Goal: Answer question/provide support: Share knowledge or assist other users

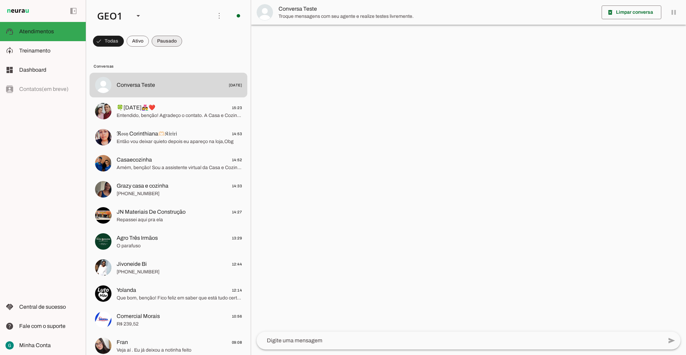
click at [124, 42] on span at bounding box center [108, 41] width 31 height 16
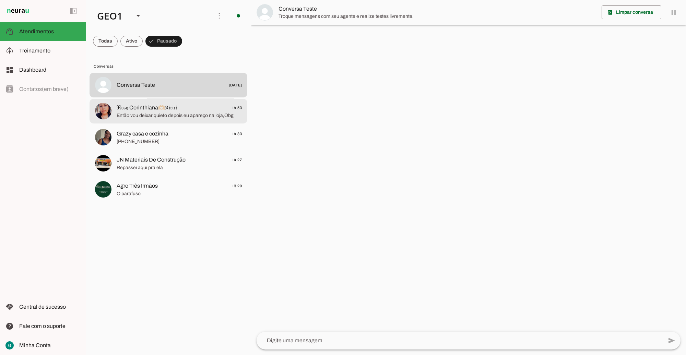
click at [171, 112] on span "Então vou deixar quieto depois eu apareço na loja,Obg" at bounding box center [179, 115] width 125 height 7
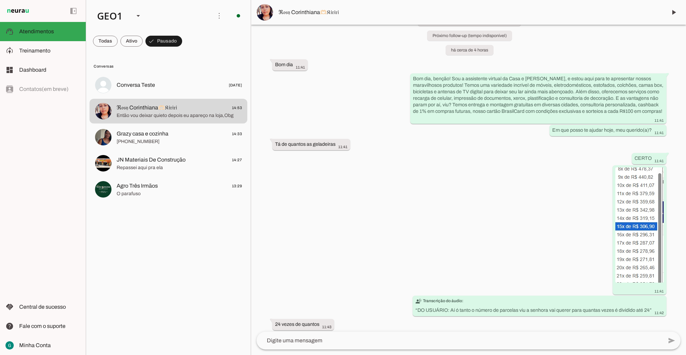
scroll to position [85, 0]
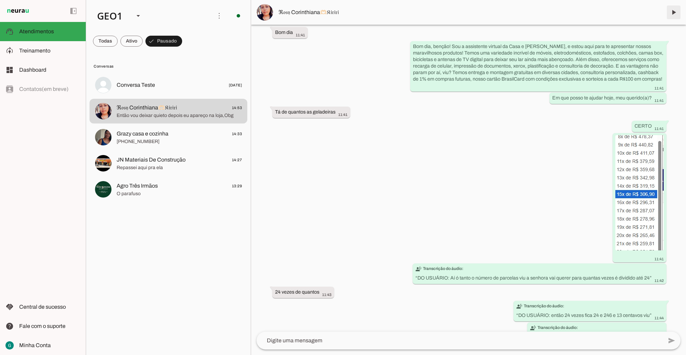
click at [671, 11] on span at bounding box center [673, 12] width 16 height 16
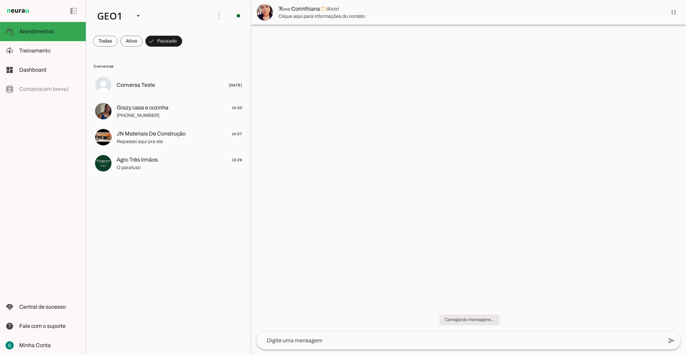
scroll to position [0, 0]
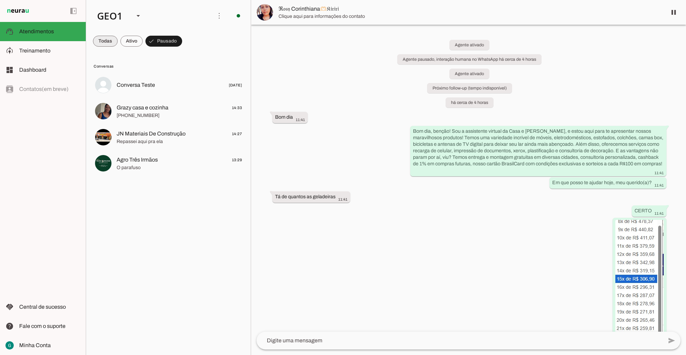
click at [102, 37] on span at bounding box center [105, 41] width 25 height 16
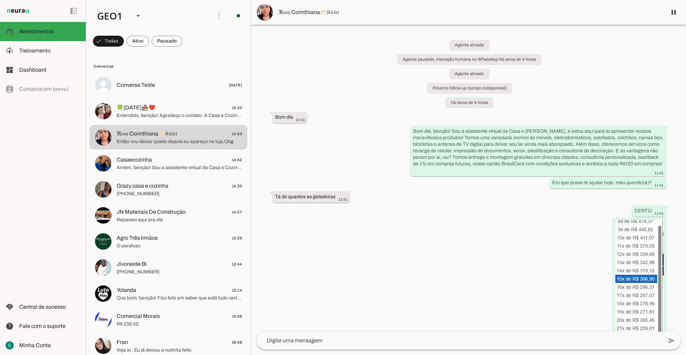
click at [366, 234] on div "Agente ativado Agente pausado, interação humana no WhatsApp há cerca de 4 horas…" at bounding box center [468, 178] width 435 height 307
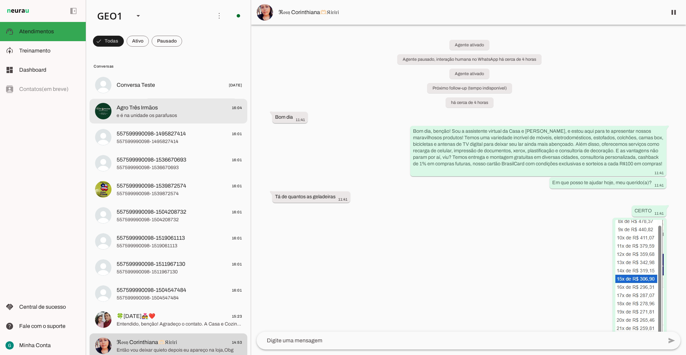
click at [159, 111] on span "Agro Três Irmãos 16:04" at bounding box center [179, 107] width 125 height 9
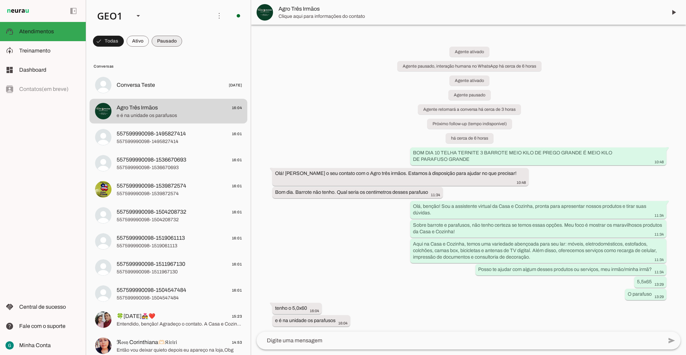
click at [124, 36] on span at bounding box center [108, 41] width 31 height 16
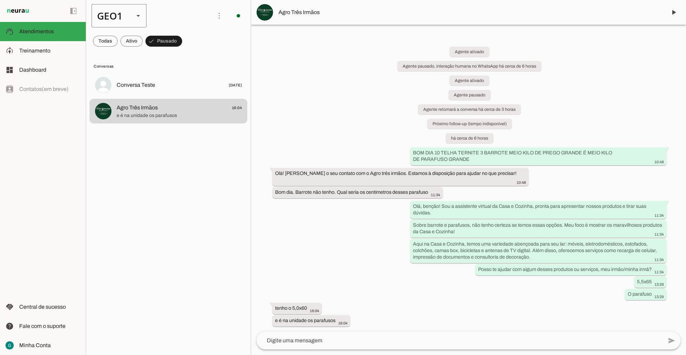
click at [119, 20] on div "GEO1" at bounding box center [110, 15] width 37 height 23
click at [189, 48] on slot at bounding box center [211, 44] width 44 height 8
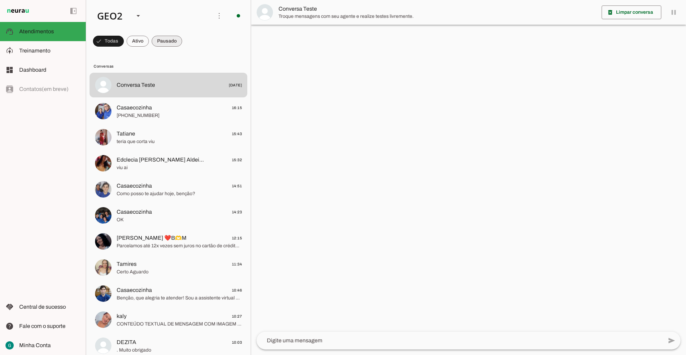
click at [124, 39] on span at bounding box center [108, 41] width 31 height 16
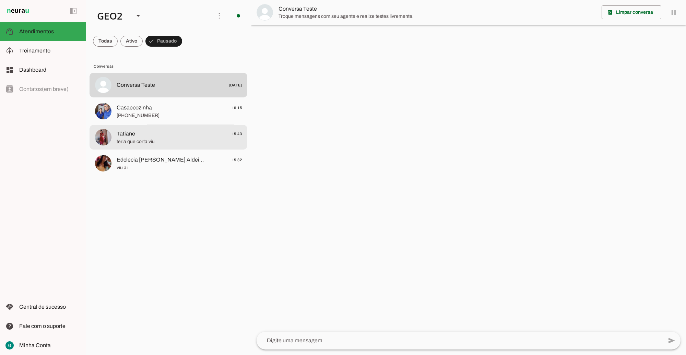
click at [167, 130] on span "Tatiane 15:43" at bounding box center [179, 133] width 125 height 9
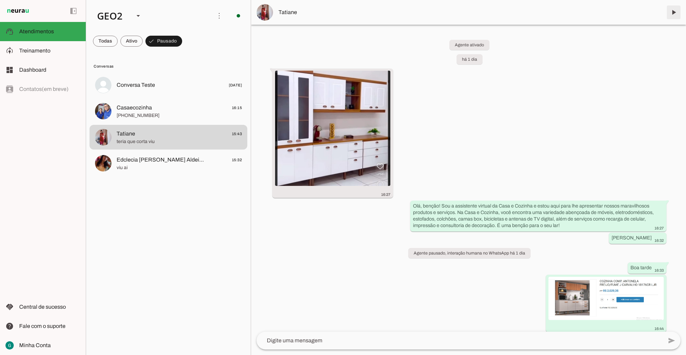
click at [670, 13] on span at bounding box center [673, 12] width 16 height 16
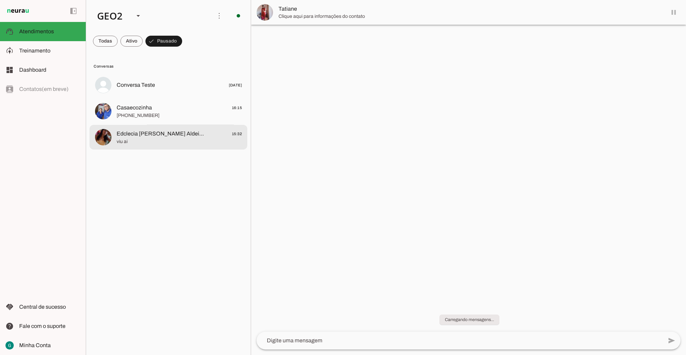
click at [174, 143] on span "viu ai" at bounding box center [179, 141] width 125 height 7
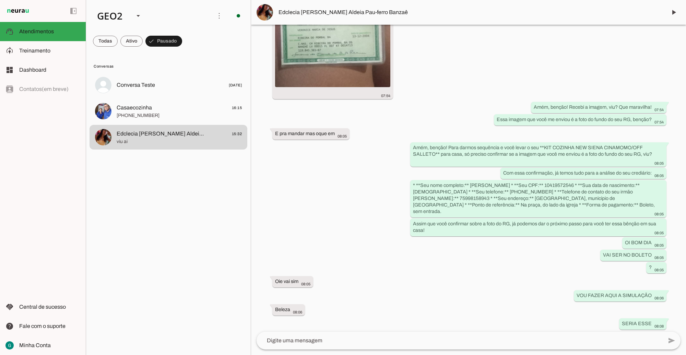
scroll to position [5070, 0]
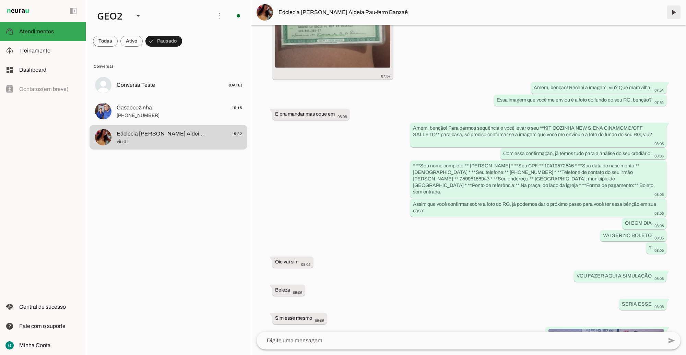
click at [676, 11] on span at bounding box center [673, 12] width 16 height 16
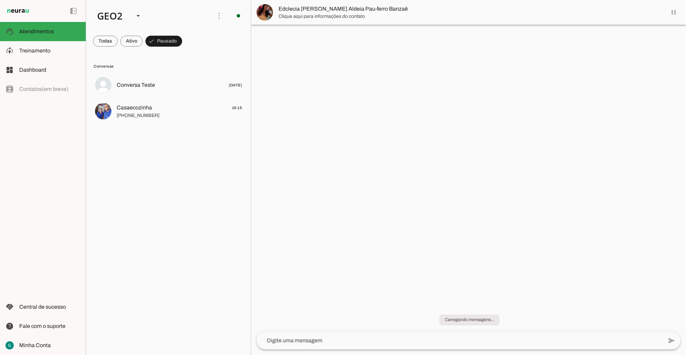
scroll to position [0, 0]
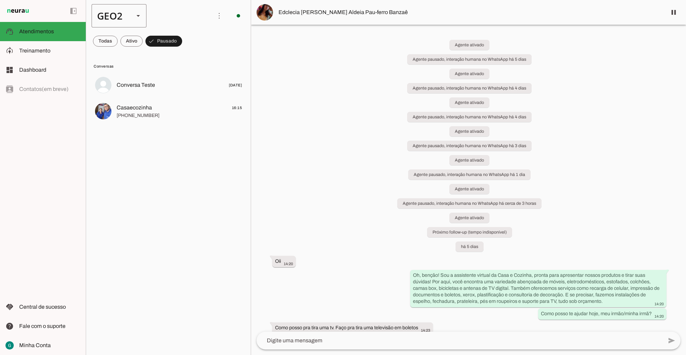
click at [104, 21] on div "GEO2" at bounding box center [110, 15] width 37 height 23
click at [189, 40] on slot at bounding box center [211, 44] width 44 height 8
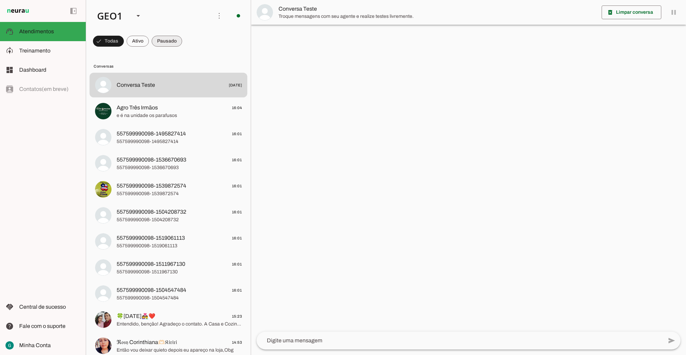
click at [124, 40] on span at bounding box center [108, 41] width 31 height 16
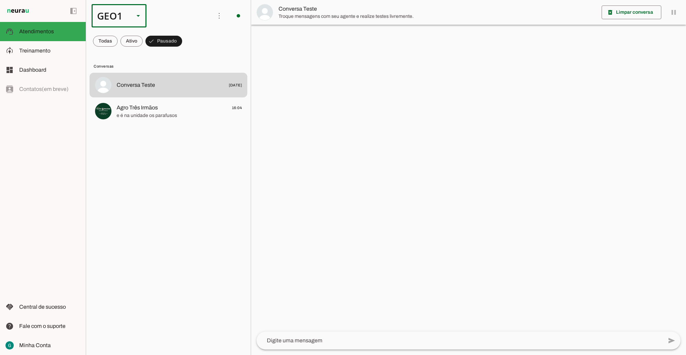
click at [120, 17] on div "GEO1" at bounding box center [110, 15] width 37 height 23
click at [183, 53] on md-item "GEO2" at bounding box center [210, 43] width 55 height 19
